Goal: Navigation & Orientation: Find specific page/section

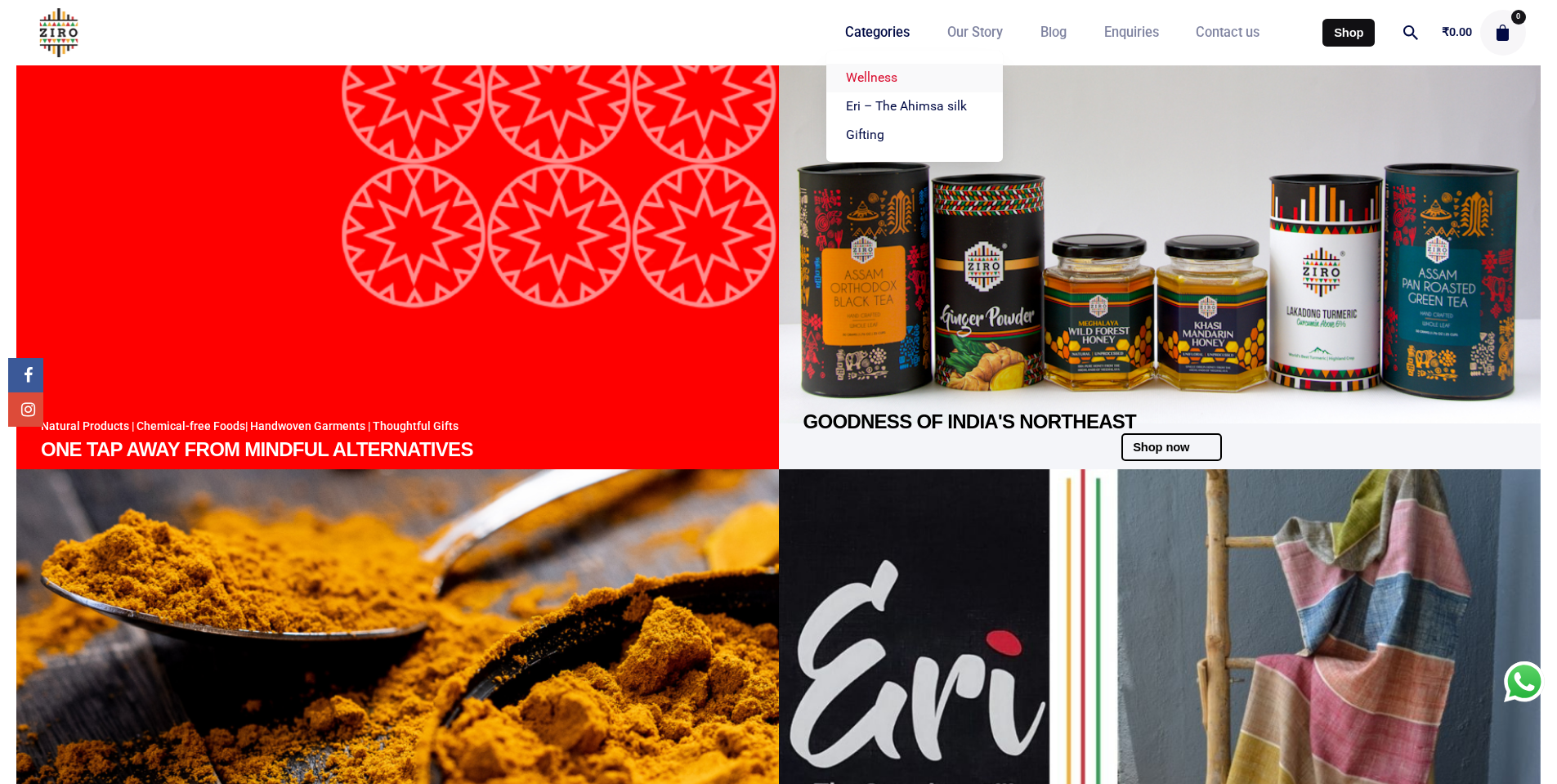
click at [870, 77] on span "Wellness" at bounding box center [871, 76] width 52 height 15
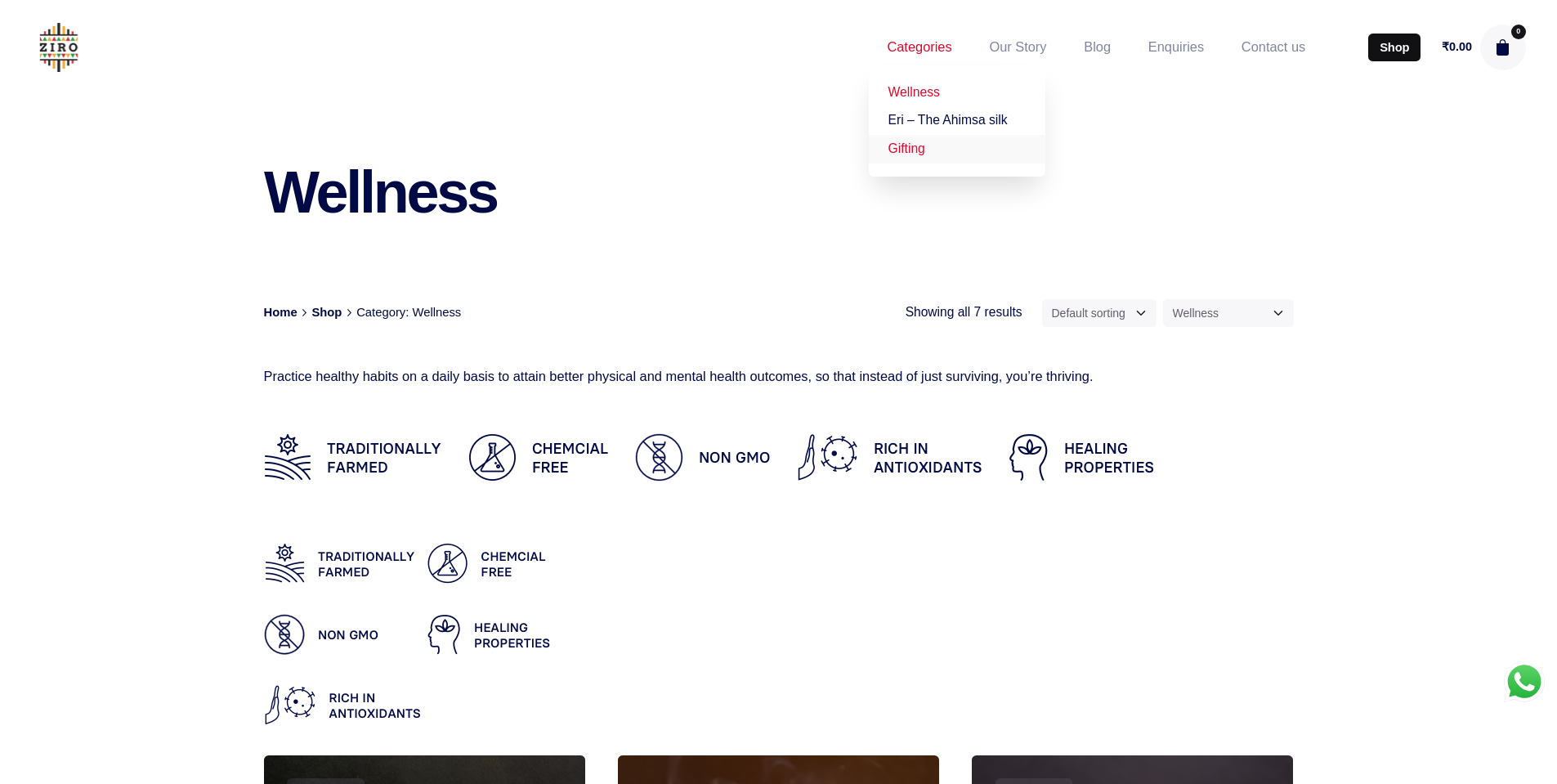
click at [897, 146] on span "Gifting" at bounding box center [906, 148] width 36 height 14
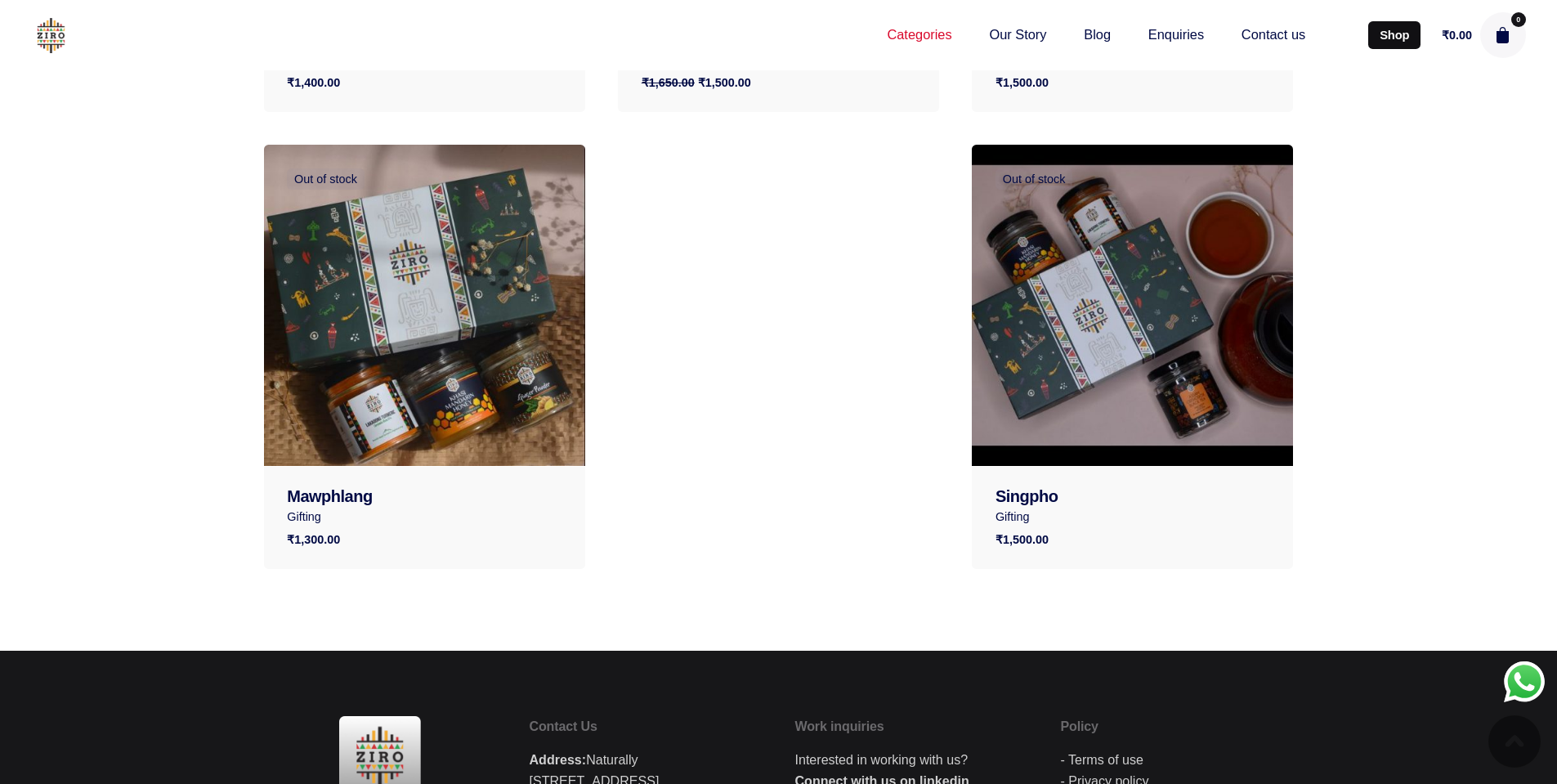
scroll to position [883, 0]
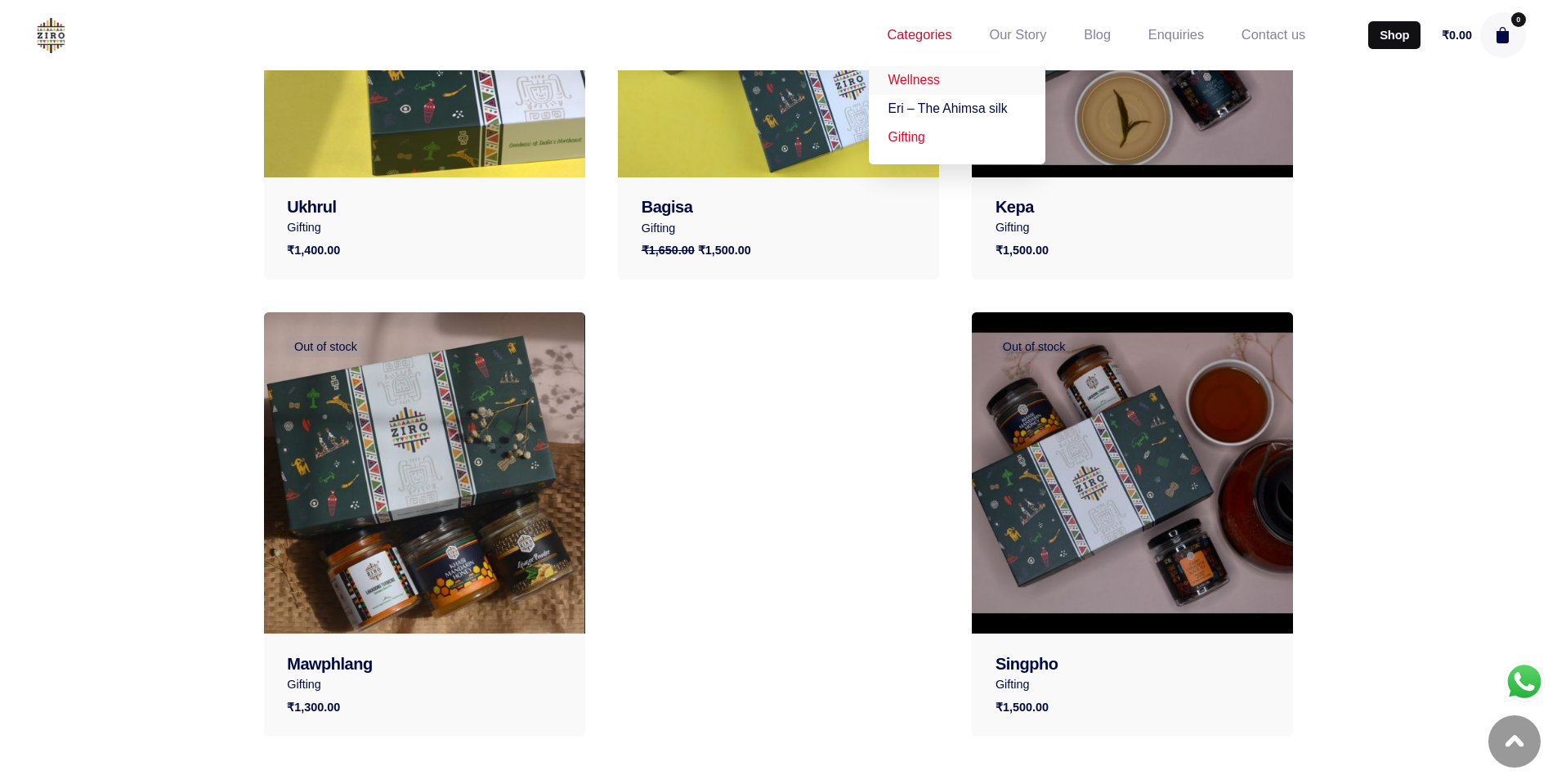
click at [918, 87] on link "Wellness" at bounding box center [957, 81] width 177 height 28
